Goal: Information Seeking & Learning: Check status

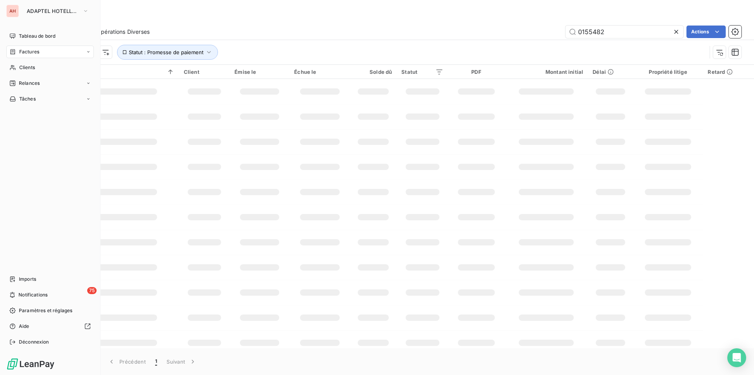
click at [16, 14] on div "AH" at bounding box center [12, 11] width 13 height 13
click at [37, 13] on span "ADAPTEL HOTELLERIE" at bounding box center [53, 11] width 53 height 6
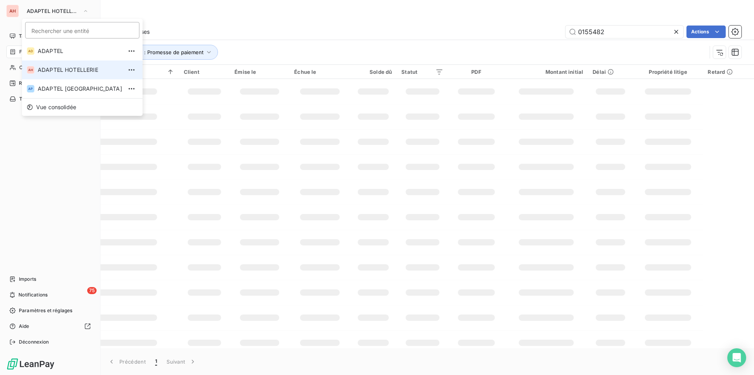
click at [65, 69] on span "ADAPTEL HOTELLERIE" at bounding box center [80, 70] width 84 height 8
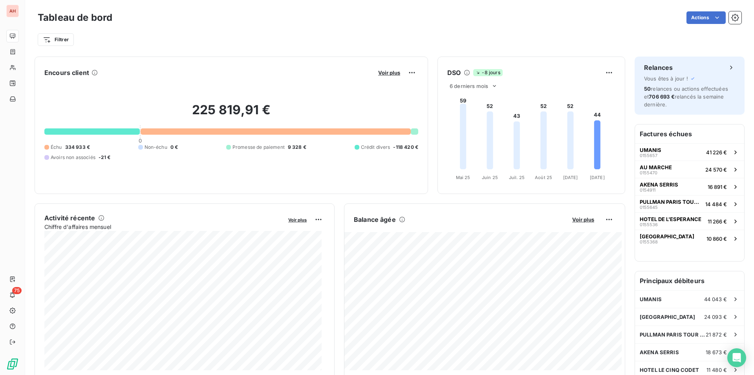
click at [188, 12] on div "Actions" at bounding box center [431, 17] width 619 height 13
click at [145, 77] on div "Encours client Voir plus" at bounding box center [231, 72] width 374 height 13
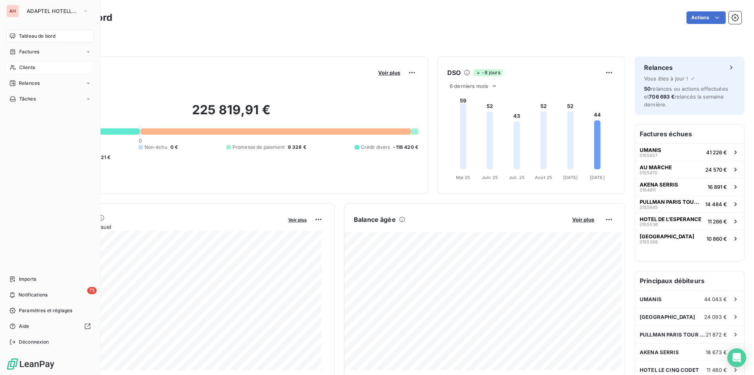
click at [16, 65] on icon at bounding box center [12, 67] width 7 height 6
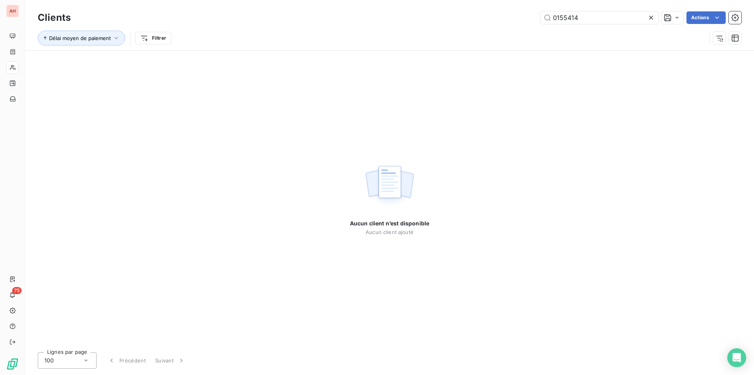
click at [649, 18] on icon at bounding box center [651, 18] width 8 height 8
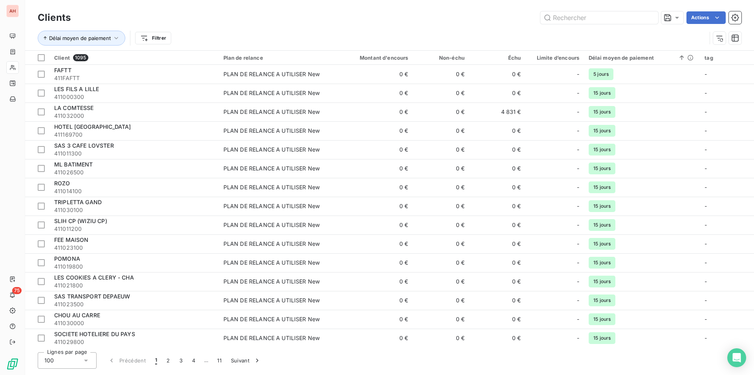
click at [113, 278] on span "LES COOKIES A CLERY - CHA" at bounding box center [94, 277] width 80 height 7
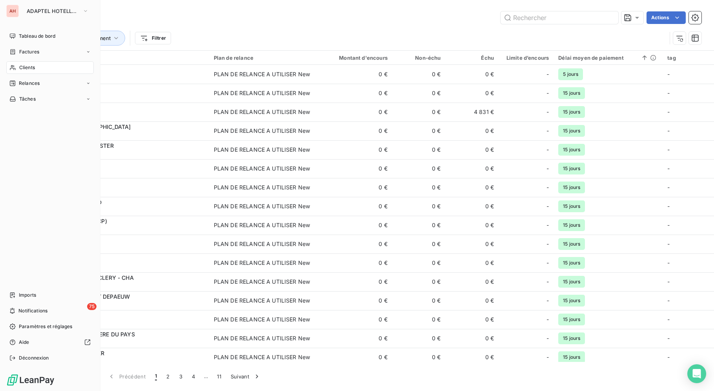
click at [20, 12] on div "AH ADAPTEL HOTELLERIE" at bounding box center [50, 11] width 88 height 13
click at [40, 13] on span "ADAPTEL HOTELLERIE" at bounding box center [53, 11] width 53 height 6
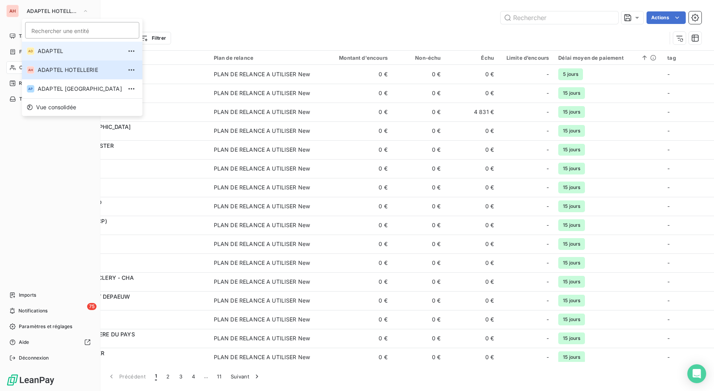
click at [64, 49] on span "ADAPTEL" at bounding box center [80, 51] width 84 height 8
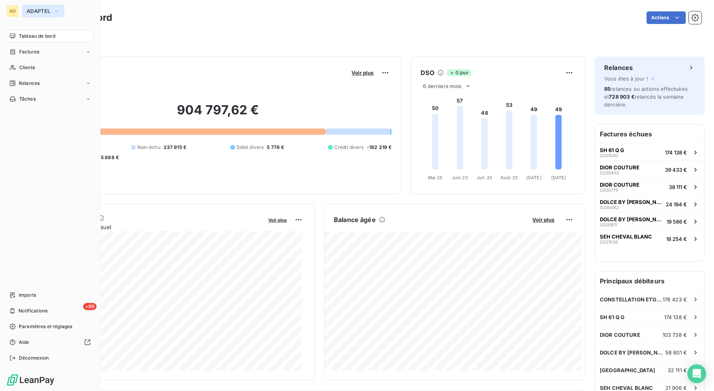
click at [36, 13] on span "ADAPTEL" at bounding box center [39, 11] width 24 height 6
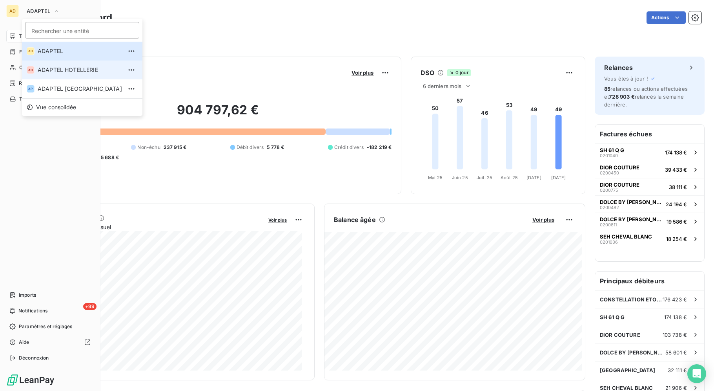
click at [44, 66] on span "ADAPTEL HOTELLERIE" at bounding box center [80, 70] width 84 height 8
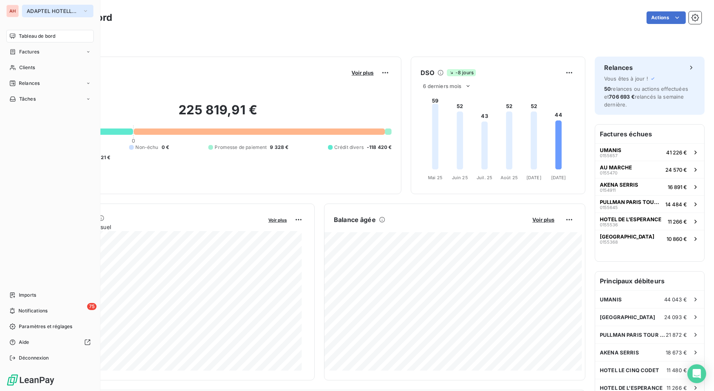
click at [33, 11] on span "ADAPTEL HOTELLERIE" at bounding box center [53, 11] width 53 height 6
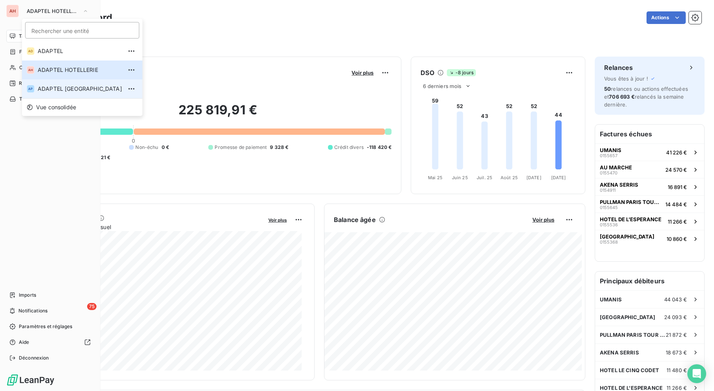
click at [66, 91] on span "ADAPTEL [GEOGRAPHIC_DATA]" at bounding box center [80, 89] width 84 height 8
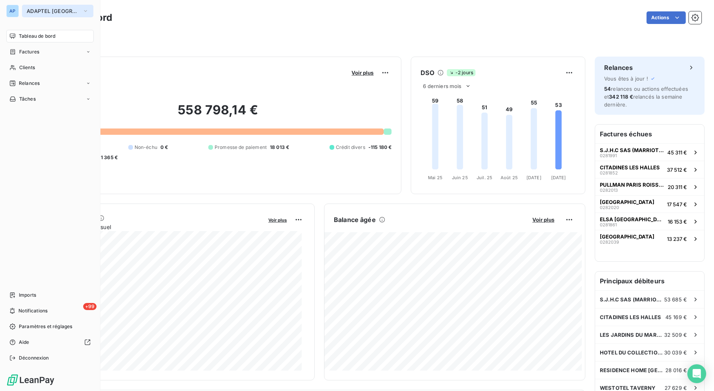
click at [41, 9] on span "ADAPTEL [GEOGRAPHIC_DATA]" at bounding box center [53, 11] width 53 height 6
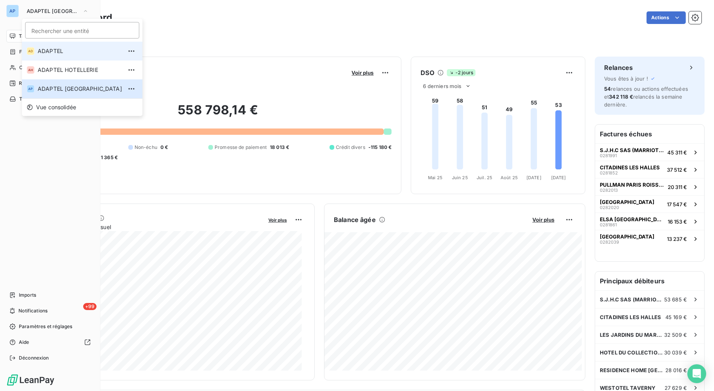
click at [55, 52] on span "ADAPTEL" at bounding box center [80, 51] width 84 height 8
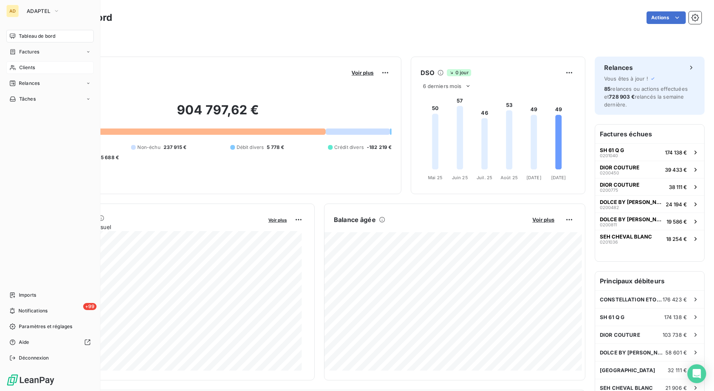
click at [27, 62] on div "Clients" at bounding box center [50, 67] width 88 height 13
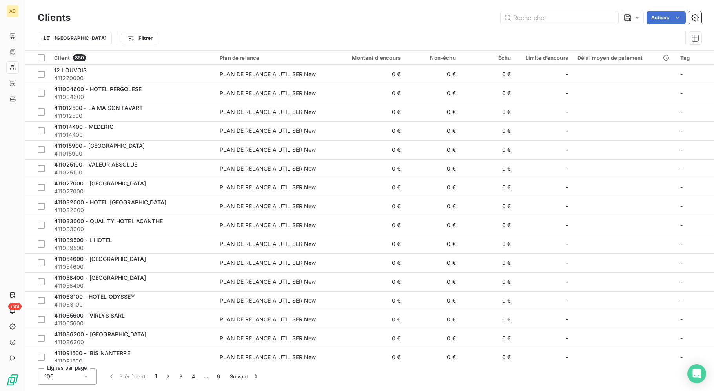
scroll to position [40, 0]
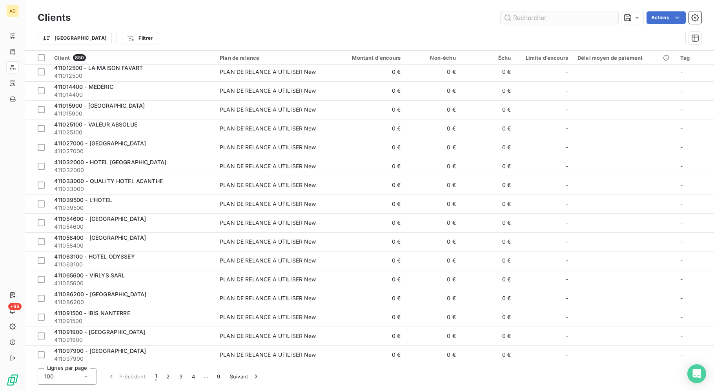
click at [543, 16] on input "text" at bounding box center [560, 17] width 118 height 13
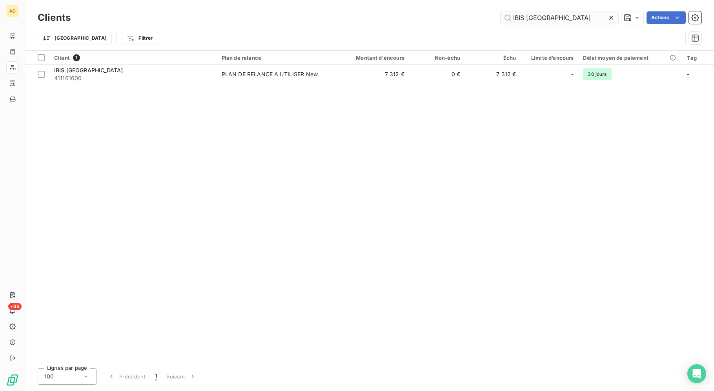
scroll to position [0, 0]
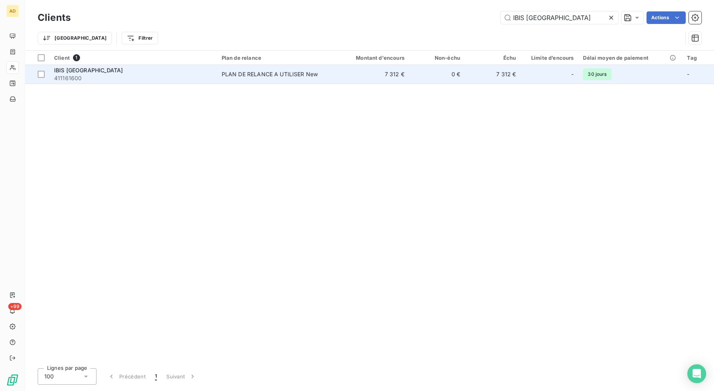
type input "IBIS [GEOGRAPHIC_DATA]"
click at [460, 82] on td "0 €" at bounding box center [437, 74] width 56 height 19
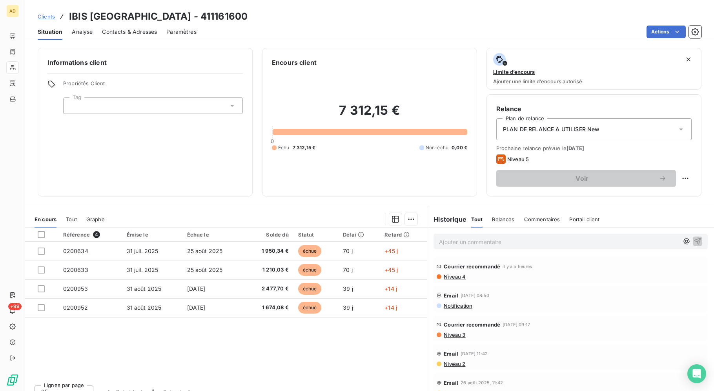
click at [346, 366] on div "Référence 4 Émise le Échue le Solde dû Statut Délai Retard 0200634 [DATE] [DATE…" at bounding box center [226, 302] width 402 height 151
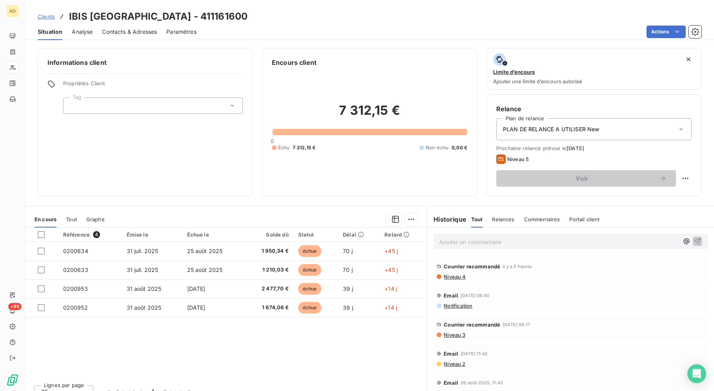
click at [303, 368] on div "Référence 4 Émise le Échue le Solde dû Statut Délai Retard 0200634 [DATE] [DATE…" at bounding box center [226, 302] width 402 height 151
click at [298, 375] on div "Référence 4 Émise le Échue le Solde dû Statut Délai Retard 0200634 [DATE] [DATE…" at bounding box center [226, 302] width 402 height 151
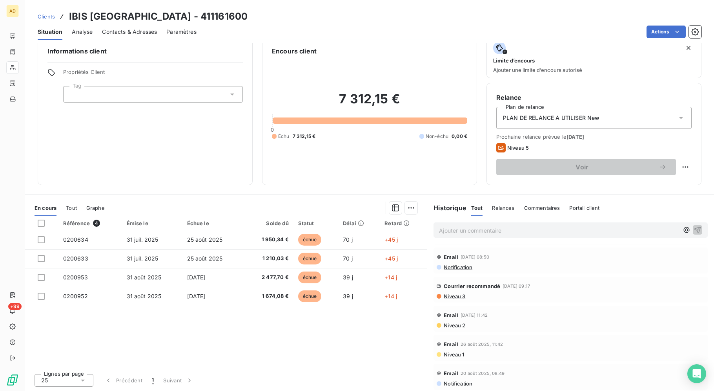
scroll to position [40, 0]
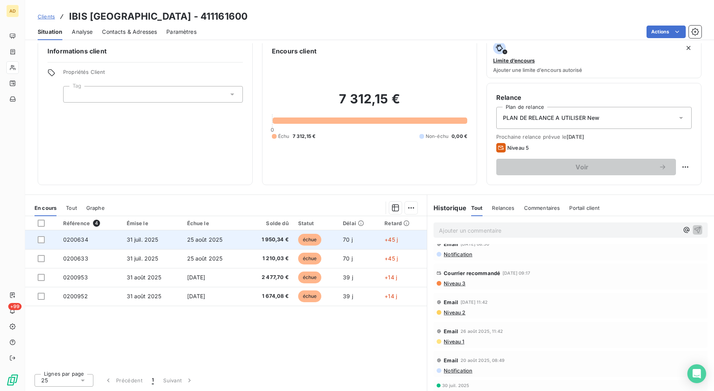
click at [345, 236] on span "70 j" at bounding box center [348, 239] width 10 height 7
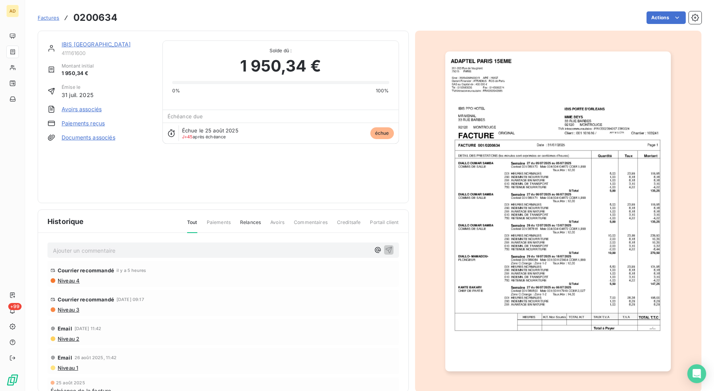
click at [507, 274] on img "button" at bounding box center [559, 211] width 226 height 320
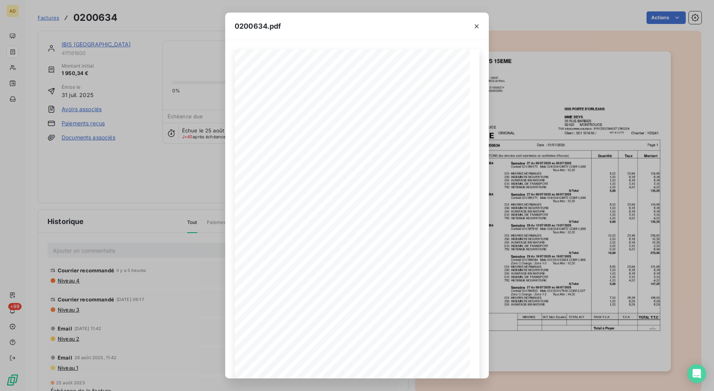
click at [51, 163] on div "0200634.pdf DETAIL DES PRESTATIONS (les minutes sont exprimées en centièmes d'h…" at bounding box center [357, 195] width 714 height 391
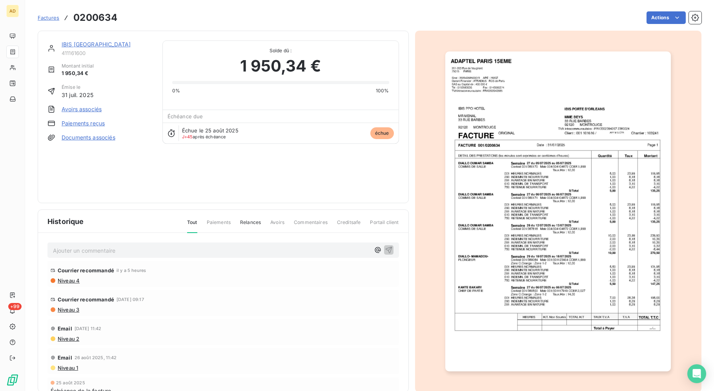
click at [100, 185] on div "0200634.pdf DETAIL DES PRESTATIONS (les minutes sont exprimées en centièmes d'h…" at bounding box center [357, 195] width 714 height 391
click at [100, 185] on div "IBIS [GEOGRAPHIC_DATA] 411161600 Montant initial 1 950,34 € Émise le [DATE] Avo…" at bounding box center [101, 116] width 106 height 153
click at [130, 182] on div "IBIS [GEOGRAPHIC_DATA] 411161600 Montant initial 1 950,34 € Émise le [DATE] Avo…" at bounding box center [101, 116] width 106 height 153
click at [482, 182] on img "button" at bounding box center [559, 211] width 226 height 320
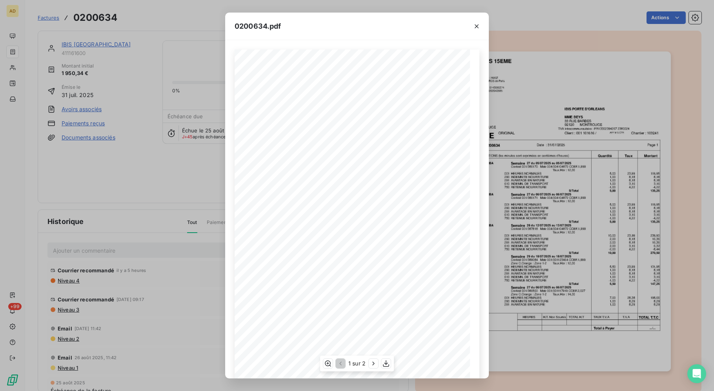
scroll to position [14, 0]
click at [474, 20] on button "button" at bounding box center [477, 26] width 13 height 13
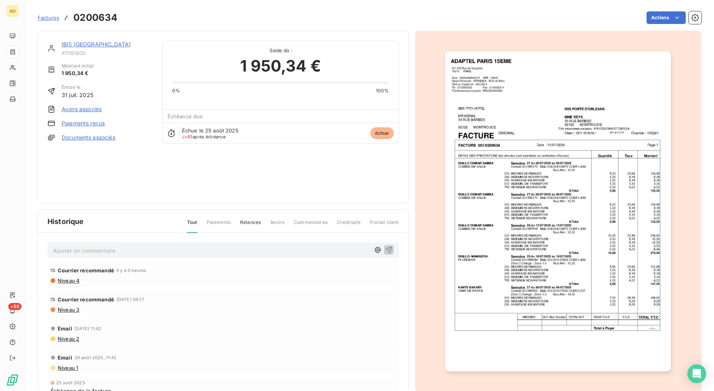
click at [245, 284] on div "[PERSON_NAME] recommandé il y a 5 heures Niveau 4" at bounding box center [224, 274] width 352 height 26
drag, startPoint x: 488, startPoint y: 230, endPoint x: 482, endPoint y: 236, distance: 7.8
click at [488, 231] on img "button" at bounding box center [559, 211] width 226 height 320
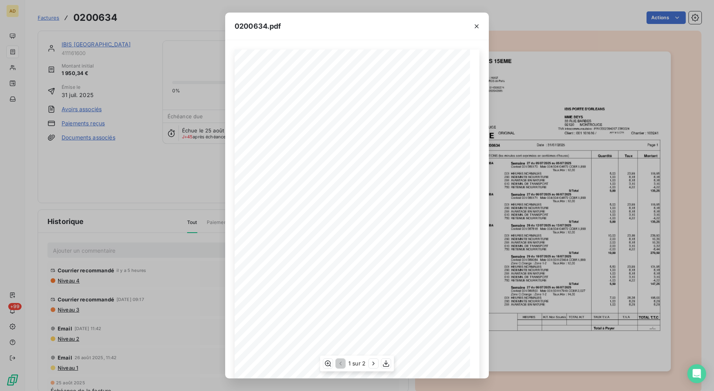
click at [382, 258] on span at bounding box center [392, 259] width 27 height 3
click at [481, 26] on icon "button" at bounding box center [477, 26] width 8 height 8
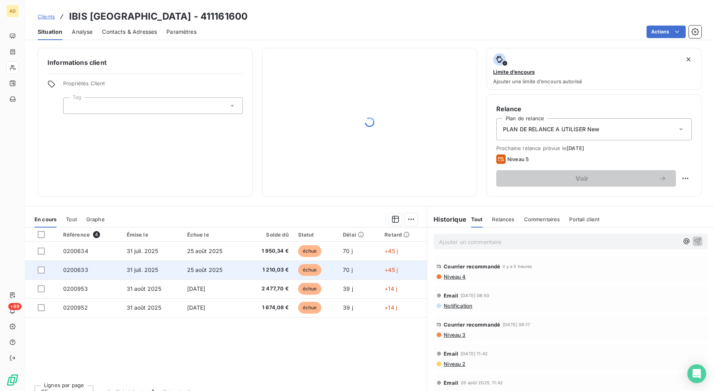
click at [246, 267] on td "1 210,03 €" at bounding box center [268, 269] width 49 height 19
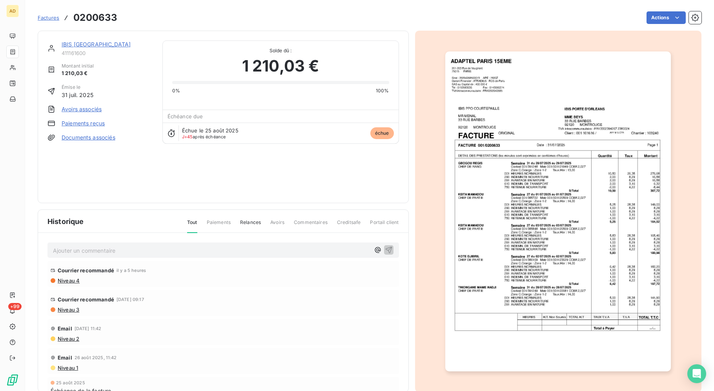
click at [572, 174] on img "button" at bounding box center [559, 211] width 226 height 320
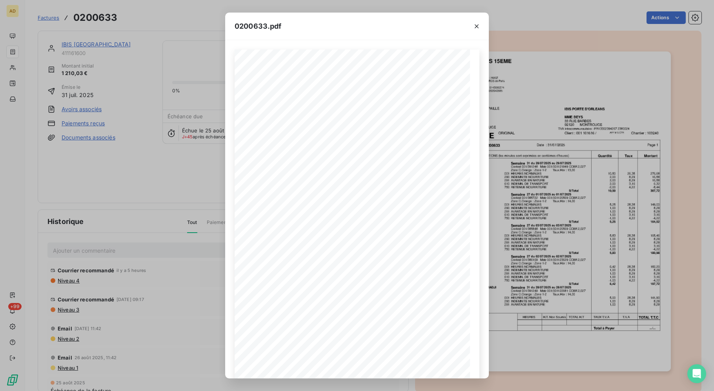
scroll to position [7, 0]
click at [448, 202] on span at bounding box center [445, 202] width 15 height 3
click at [387, 366] on icon "button" at bounding box center [386, 363] width 6 height 7
click at [480, 27] on icon "button" at bounding box center [477, 26] width 8 height 8
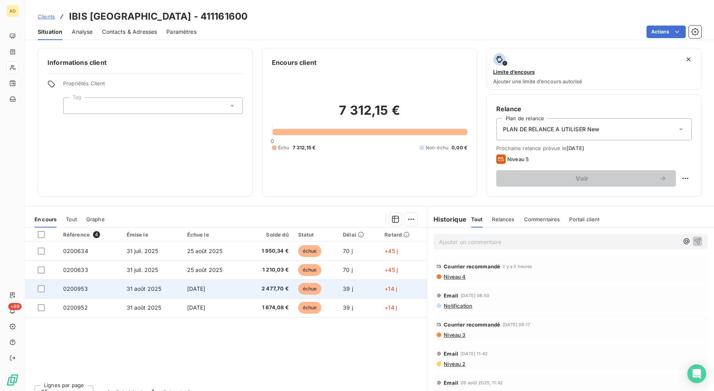
click at [244, 281] on td "2 477,70 €" at bounding box center [268, 288] width 49 height 19
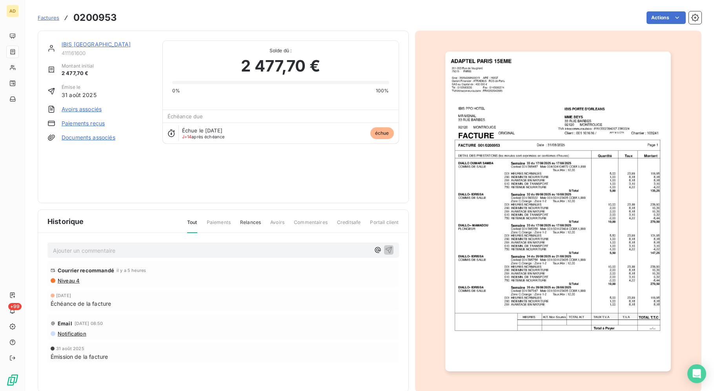
click at [553, 239] on img "button" at bounding box center [559, 211] width 226 height 320
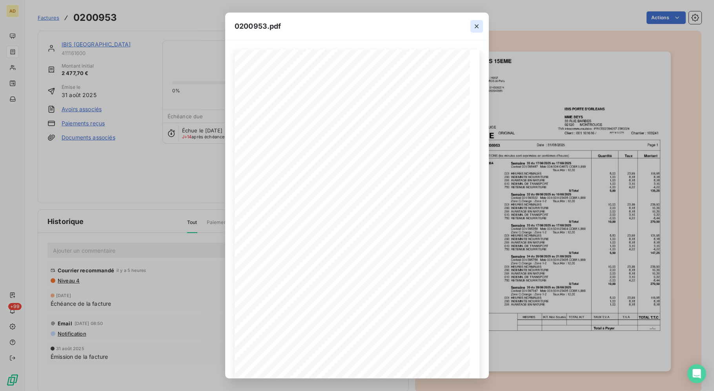
click at [482, 24] on button "button" at bounding box center [477, 26] width 13 height 13
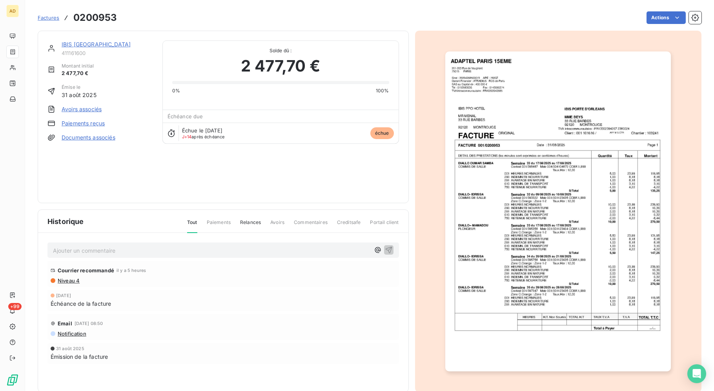
click at [405, 303] on div "Ajouter un commentaire ﻿ [PERSON_NAME] recommandé il y a 5 heures Niveau 4 [DAT…" at bounding box center [223, 314] width 371 height 162
click at [332, 305] on div "Échéance de la facture" at bounding box center [223, 303] width 345 height 8
click at [630, 253] on img "button" at bounding box center [559, 211] width 226 height 320
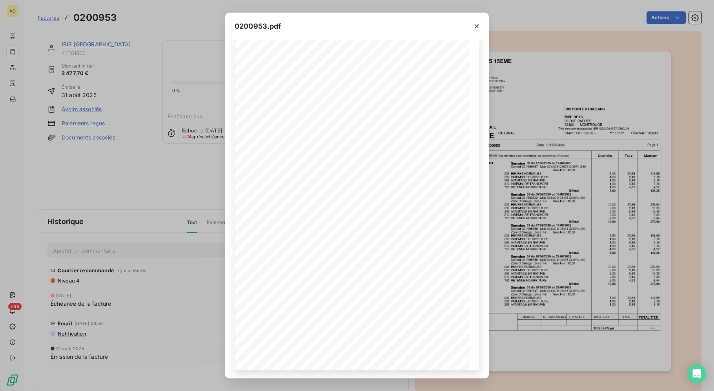
scroll to position [14, 0]
click at [315, 145] on span "DETAIL DES PRESTATIONS (les minutes sont exprimées en centièmes d'heures)" at bounding box center [311, 144] width 116 height 3
click at [477, 25] on icon "button" at bounding box center [477, 26] width 8 height 8
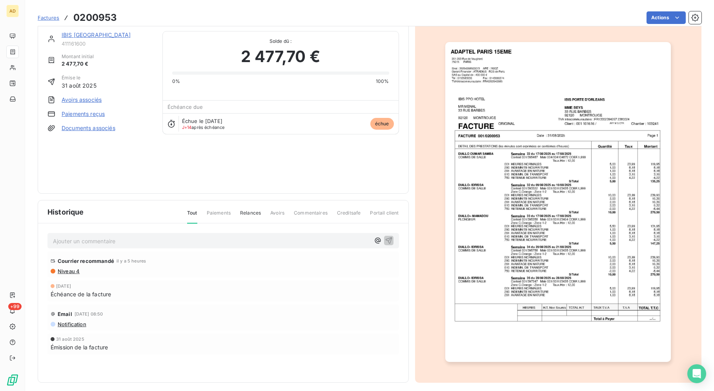
scroll to position [14, 0]
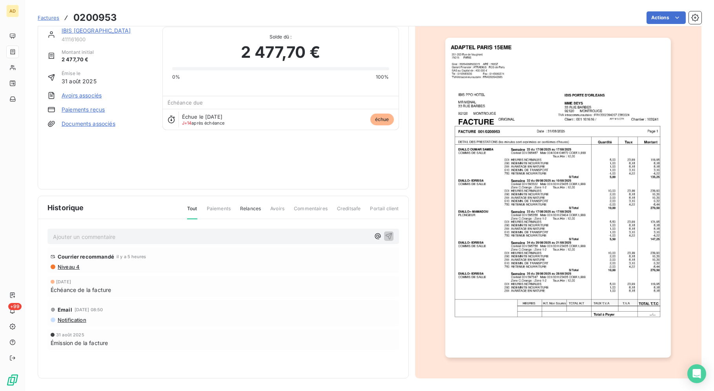
click at [542, 206] on img "button" at bounding box center [559, 198] width 226 height 320
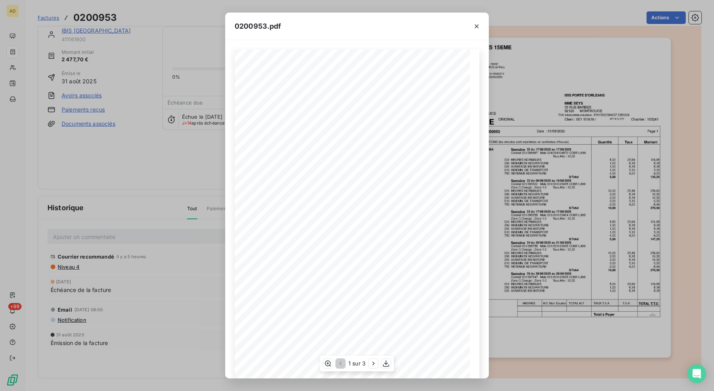
click at [330, 189] on span "610 INDEMN. DE TRANSPORT" at bounding box center [323, 187] width 45 height 3
click at [302, 203] on span at bounding box center [293, 201] width 23 height 3
click at [385, 175] on span at bounding box center [372, 176] width 64 height 3
drag, startPoint x: 489, startPoint y: 217, endPoint x: 494, endPoint y: 240, distance: 23.6
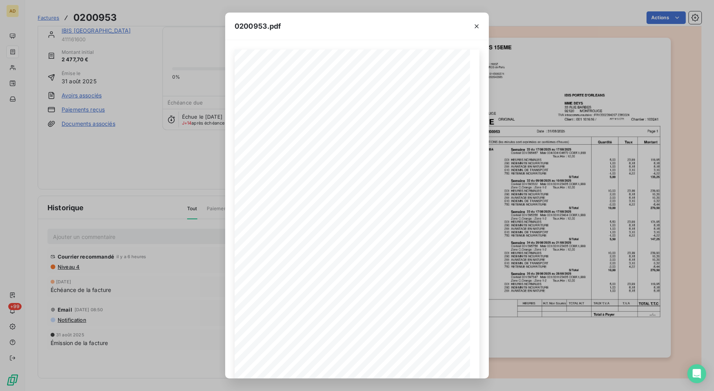
click at [494, 240] on div "0200953.pdf DETAIL DES PRESTATIONS (les minutes sont exprimées en centièmes d'h…" at bounding box center [357, 195] width 714 height 391
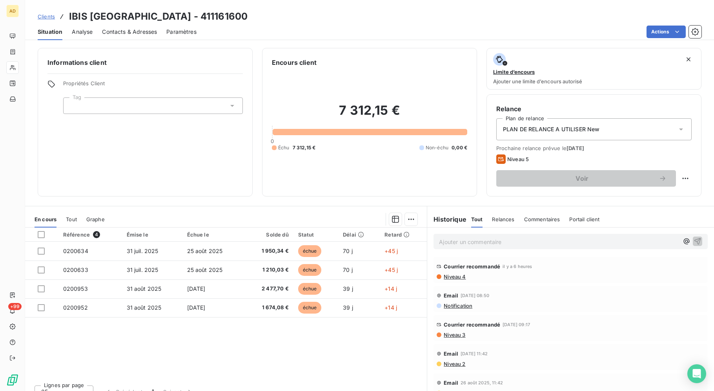
drag, startPoint x: 280, startPoint y: 5, endPoint x: 291, endPoint y: 2, distance: 11.4
click at [291, 2] on div "Clients IBIS PORTE D'ORLEANS - 411161600 Situation Analyse Contacts & Adresses …" at bounding box center [369, 20] width 689 height 40
click at [221, 372] on div "Référence 4 Émise le Échue le Solde dû Statut Délai Retard 0200634 [DATE] [DATE…" at bounding box center [226, 302] width 402 height 151
click at [194, 351] on div "Référence 4 Émise le Échue le Solde dû Statut Délai Retard 0200634 [DATE] [DATE…" at bounding box center [226, 302] width 402 height 151
click at [306, 358] on div "Référence 4 Émise le Échue le Solde dû Statut Délai Retard 0200634 [DATE] [DATE…" at bounding box center [226, 302] width 402 height 151
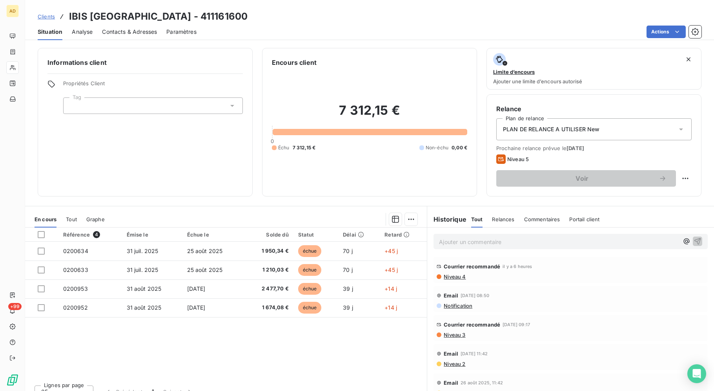
click at [325, 366] on div "Référence 4 Émise le Échue le Solde dû Statut Délai Retard 0200634 [DATE] [DATE…" at bounding box center [226, 302] width 402 height 151
click at [306, 343] on div "Référence 4 Émise le Échue le Solde dû Statut Délai Retard 0200634 [DATE] [DATE…" at bounding box center [226, 302] width 402 height 151
click at [328, 353] on div "Référence 4 Émise le Échue le Solde dû Statut Délai Retard 0200634 [DATE] [DATE…" at bounding box center [226, 302] width 402 height 151
click at [399, 375] on div "Lignes par page 25 Précédent 1 Suivant" at bounding box center [226, 390] width 402 height 24
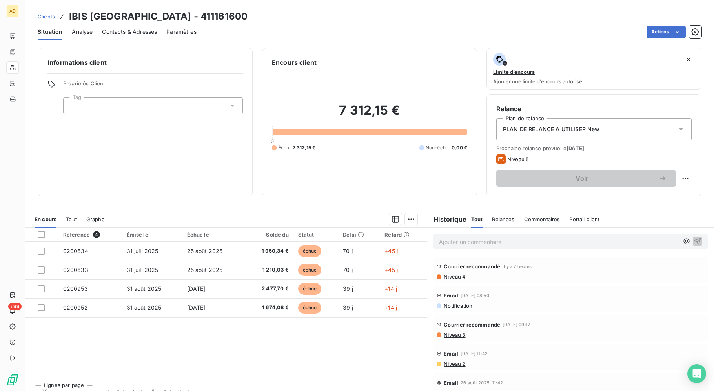
click at [399, 375] on div "Lignes par page 25 Précédent 1 Suivant" at bounding box center [226, 390] width 402 height 24
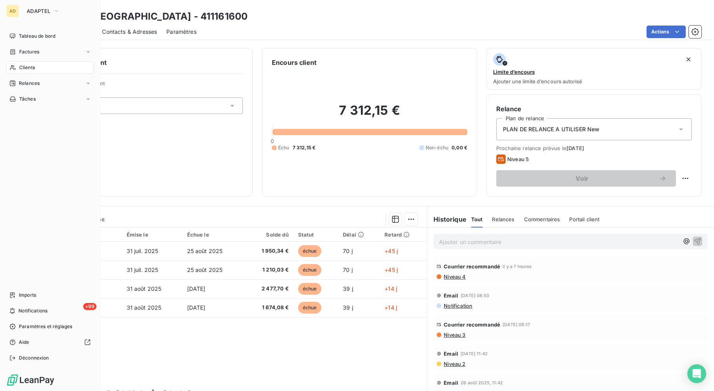
click at [23, 64] on span "Clients" at bounding box center [27, 67] width 16 height 7
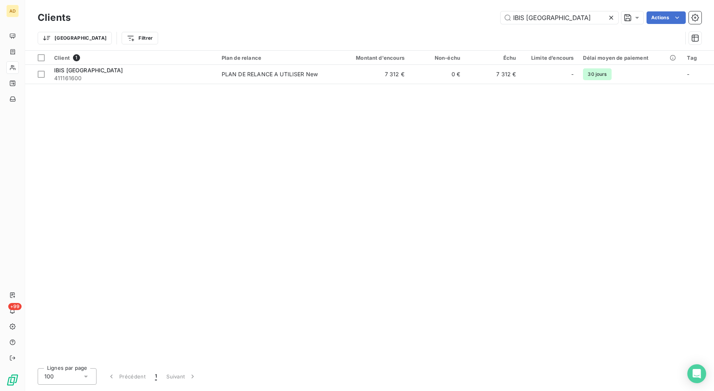
click at [608, 18] on icon at bounding box center [612, 18] width 8 height 8
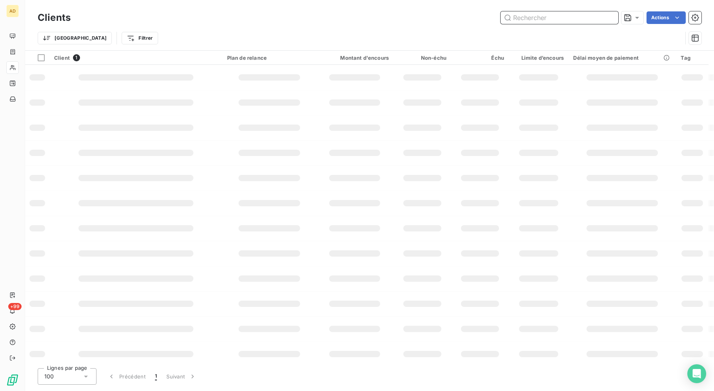
click at [608, 18] on input "text" at bounding box center [560, 17] width 118 height 13
click at [599, 23] on input "text" at bounding box center [560, 17] width 118 height 13
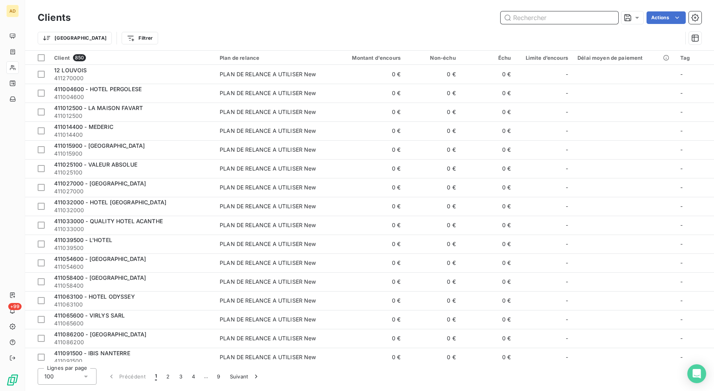
click at [577, 20] on input "text" at bounding box center [560, 17] width 118 height 13
click at [566, 17] on input "text" at bounding box center [560, 17] width 118 height 13
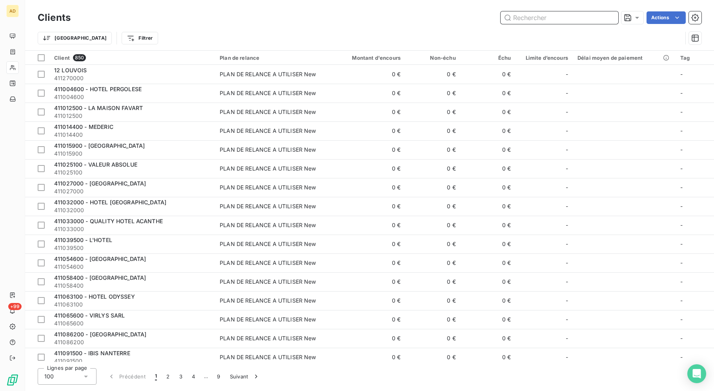
click at [566, 17] on input "text" at bounding box center [560, 17] width 118 height 13
paste input "HOTEL CARLADEZ CAMBRONNE"
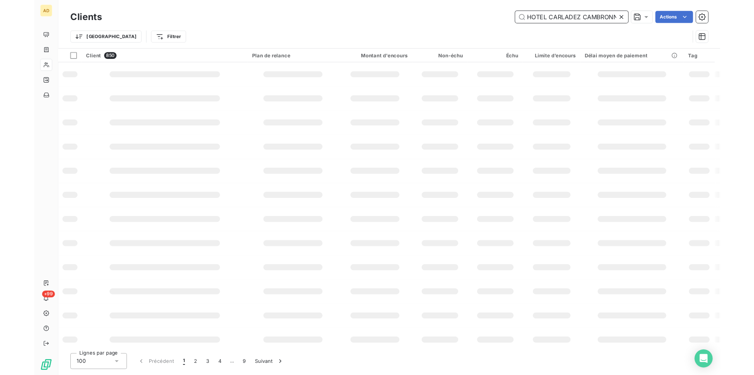
scroll to position [0, 5]
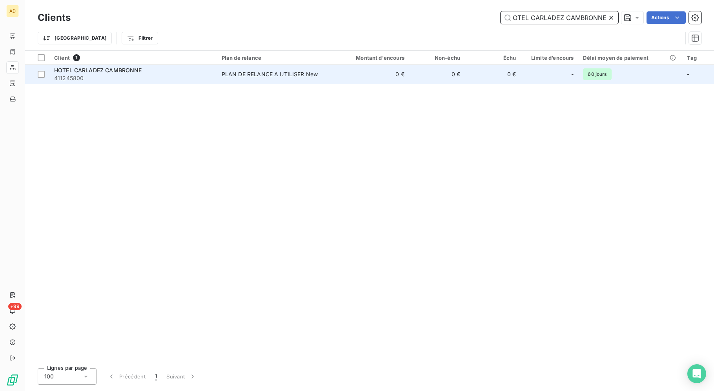
type input "HOTEL CARLADEZ CAMBRONNE"
click at [321, 75] on span "PLAN DE RELANCE A UTILISER New" at bounding box center [276, 74] width 108 height 8
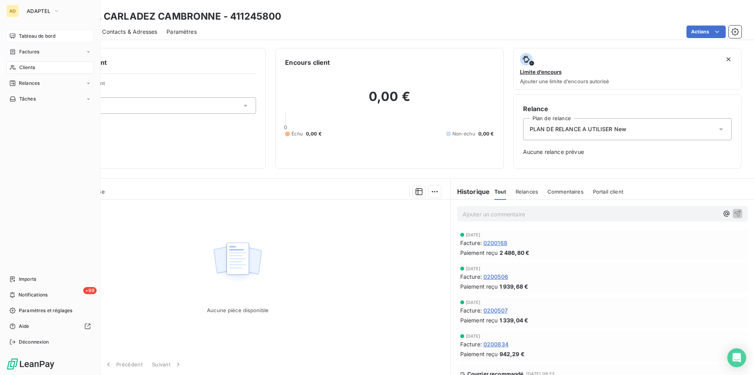
click at [18, 36] on div "Tableau de bord" at bounding box center [50, 36] width 88 height 13
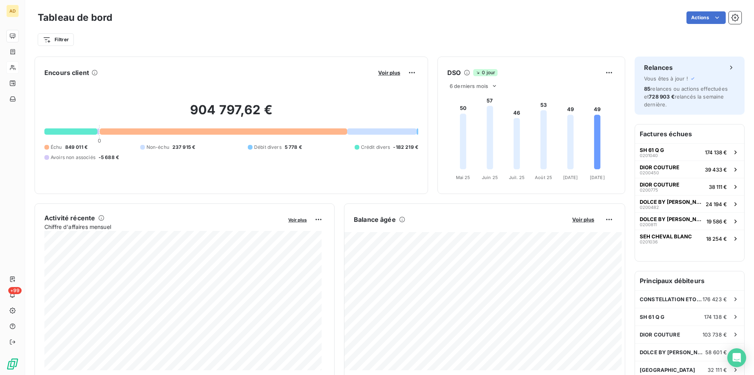
click at [246, 66] on div "Encours client Voir plus" at bounding box center [231, 72] width 374 height 13
click at [310, 13] on div "Actions" at bounding box center [431, 17] width 619 height 13
click at [223, 70] on div "Encours client Voir plus" at bounding box center [231, 72] width 374 height 13
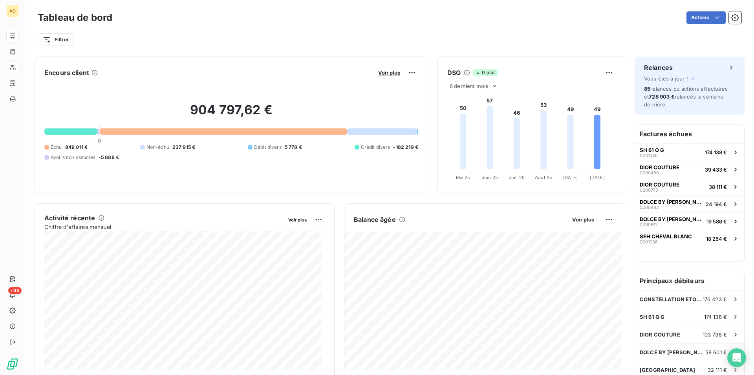
click at [223, 70] on div "Encours client Voir plus" at bounding box center [231, 72] width 374 height 13
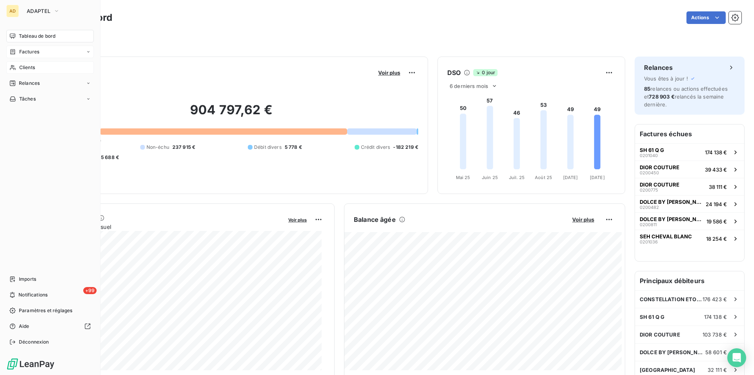
click at [21, 49] on span "Factures" at bounding box center [29, 51] width 20 height 7
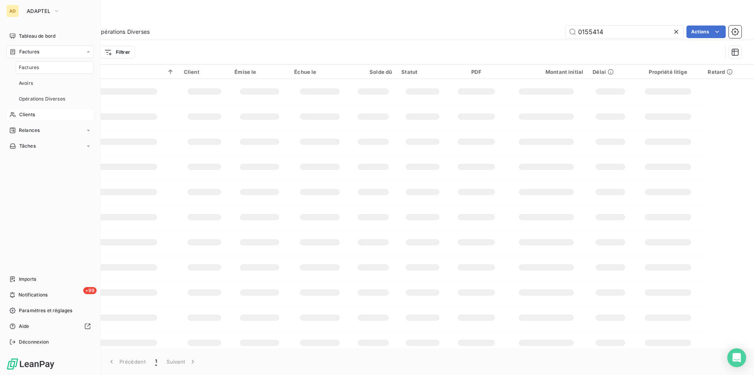
click at [35, 68] on span "Factures" at bounding box center [29, 67] width 20 height 7
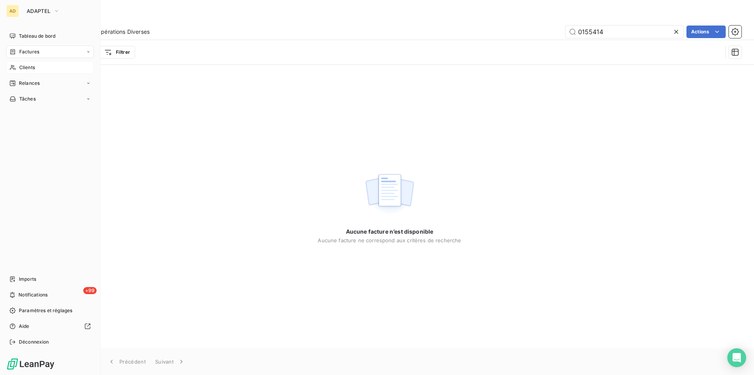
click at [29, 69] on span "Clients" at bounding box center [27, 67] width 16 height 7
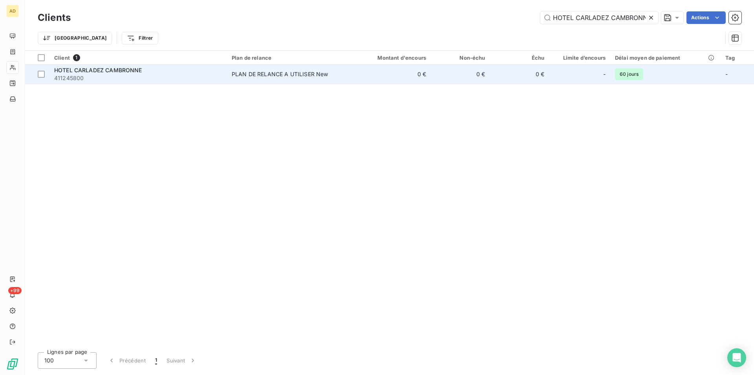
scroll to position [0, 5]
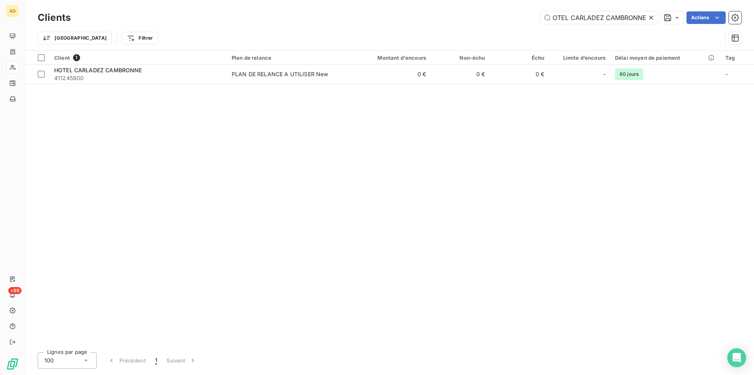
click at [652, 18] on icon at bounding box center [651, 18] width 8 height 8
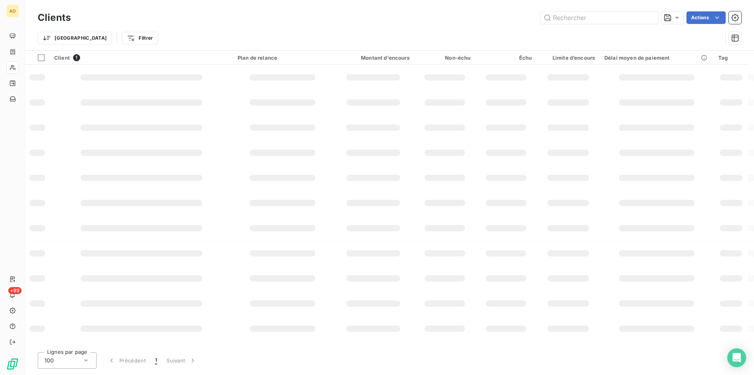
scroll to position [0, 0]
click at [629, 15] on input "text" at bounding box center [599, 17] width 118 height 13
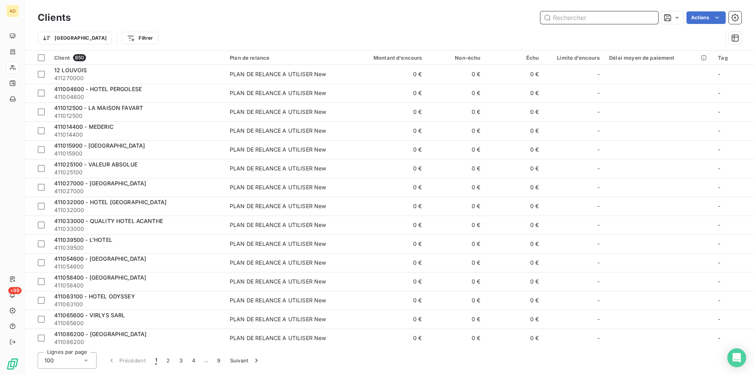
click at [629, 15] on input "text" at bounding box center [599, 17] width 118 height 13
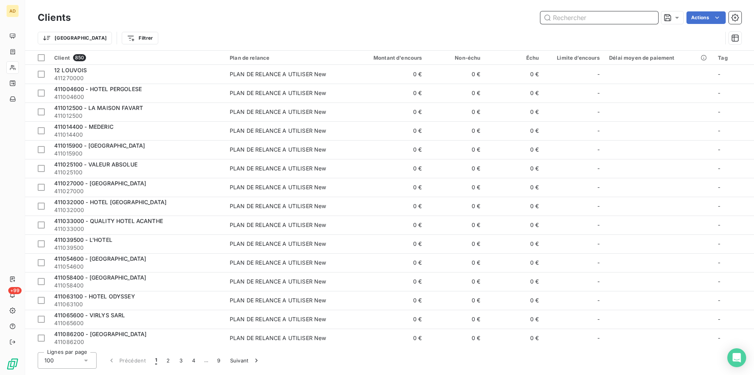
click at [629, 15] on input "text" at bounding box center [599, 17] width 118 height 13
click at [559, 17] on input "text" at bounding box center [599, 17] width 118 height 13
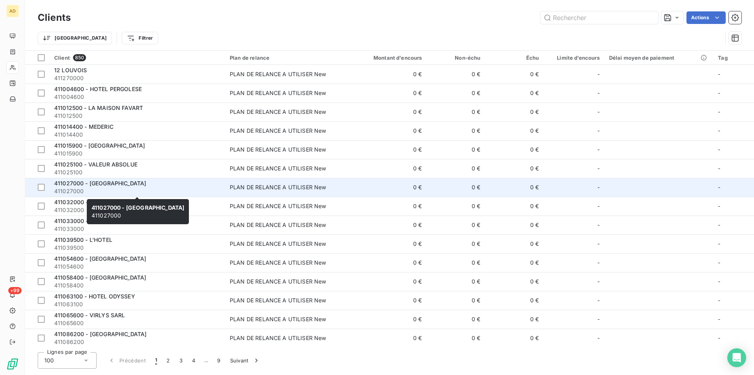
click at [100, 186] on span "411027000 - [GEOGRAPHIC_DATA]" at bounding box center [100, 183] width 92 height 7
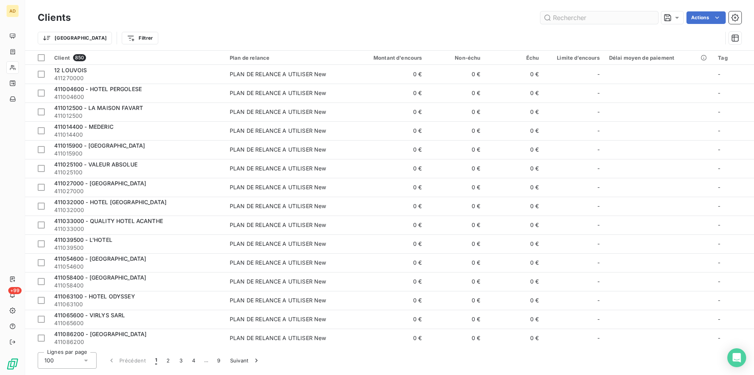
click at [604, 15] on input "text" at bounding box center [599, 17] width 118 height 13
click at [173, 26] on div "Trier Filtrer" at bounding box center [389, 38] width 703 height 24
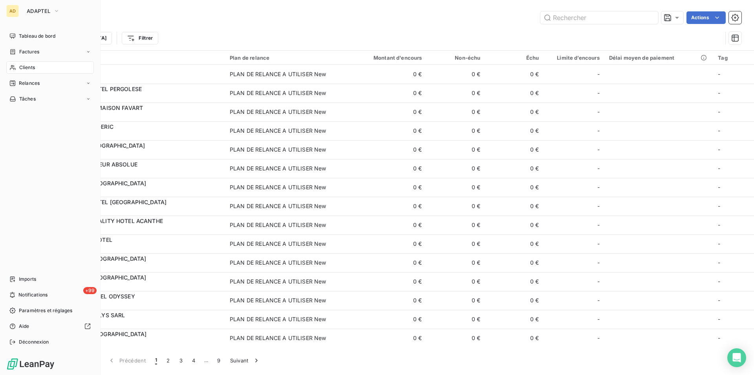
click at [21, 65] on span "Clients" at bounding box center [27, 67] width 16 height 7
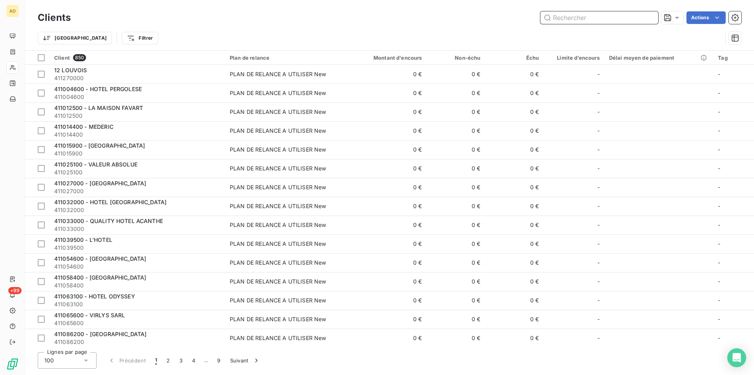
click at [571, 18] on input "text" at bounding box center [599, 17] width 118 height 13
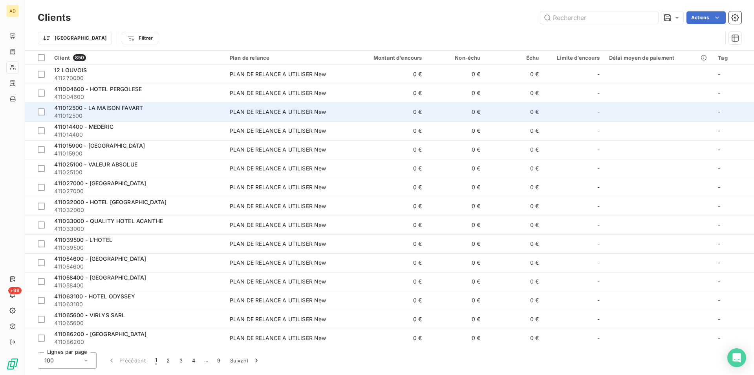
click at [168, 104] on div "411012500 - LA MAISON FAVART" at bounding box center [137, 108] width 166 height 8
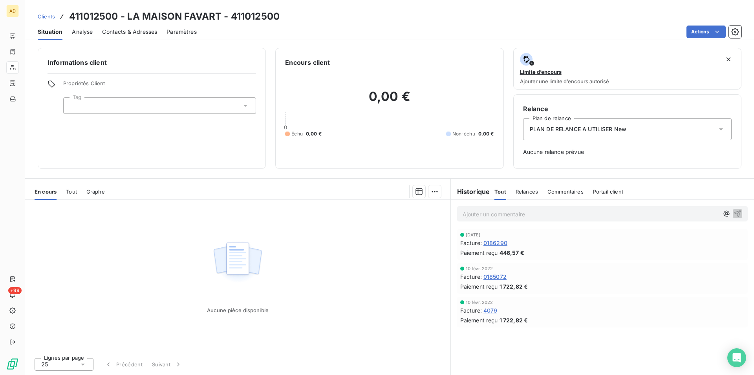
click at [189, 278] on div "Aucune pièce disponible" at bounding box center [237, 276] width 425 height 152
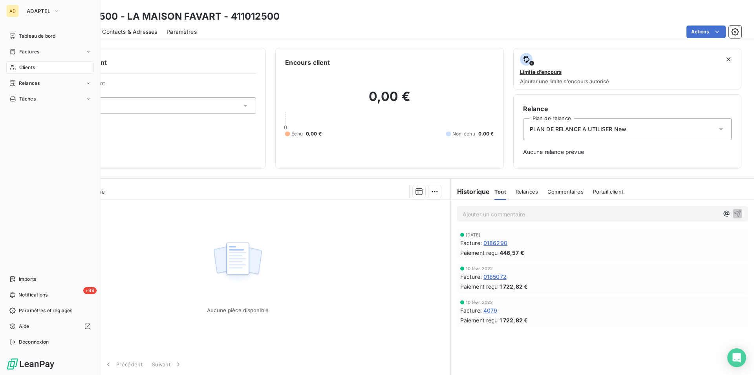
click at [25, 70] on span "Clients" at bounding box center [27, 67] width 16 height 7
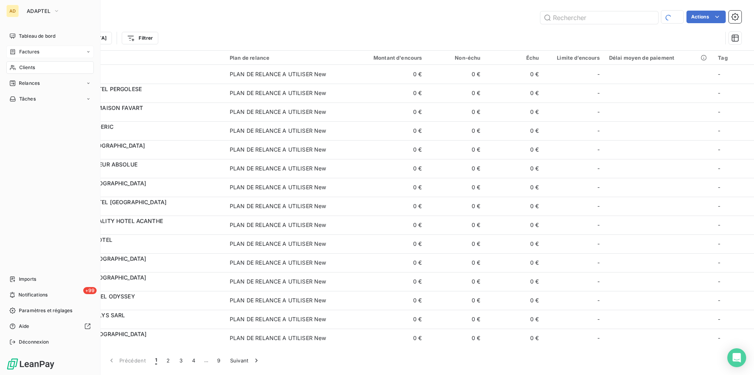
click at [48, 51] on div "Factures" at bounding box center [50, 52] width 88 height 13
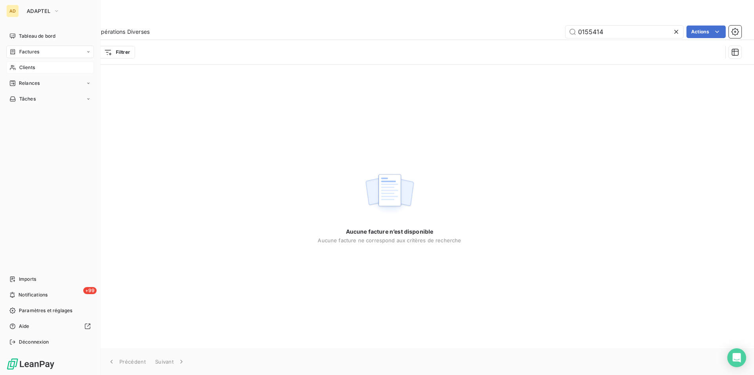
click at [30, 66] on span "Clients" at bounding box center [27, 67] width 16 height 7
